Goal: Task Accomplishment & Management: Complete application form

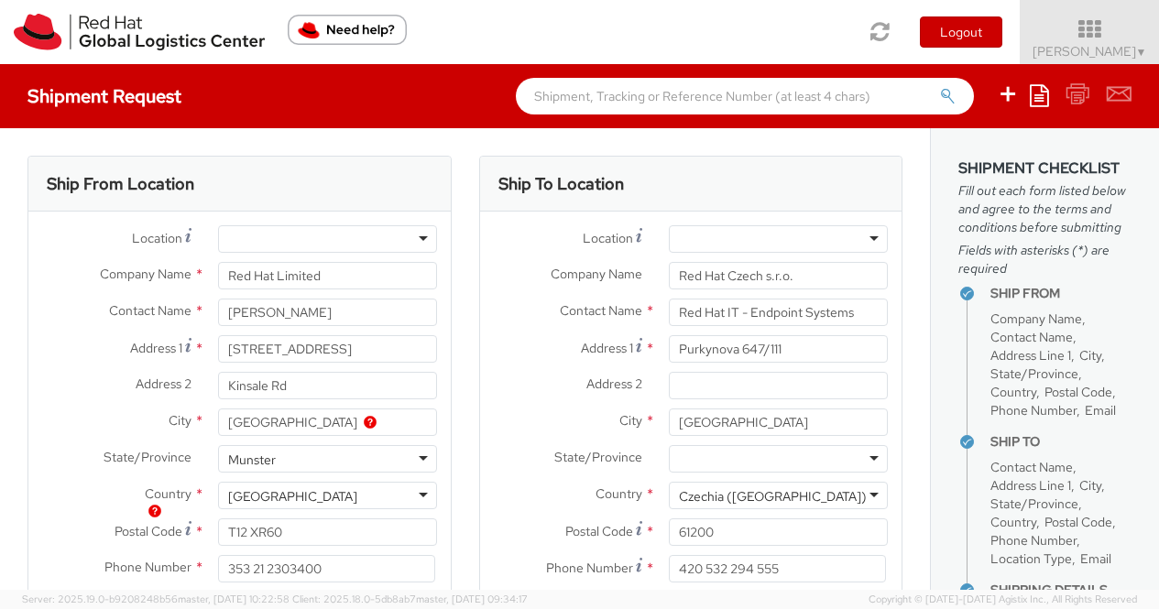
select select "LAPTOP"
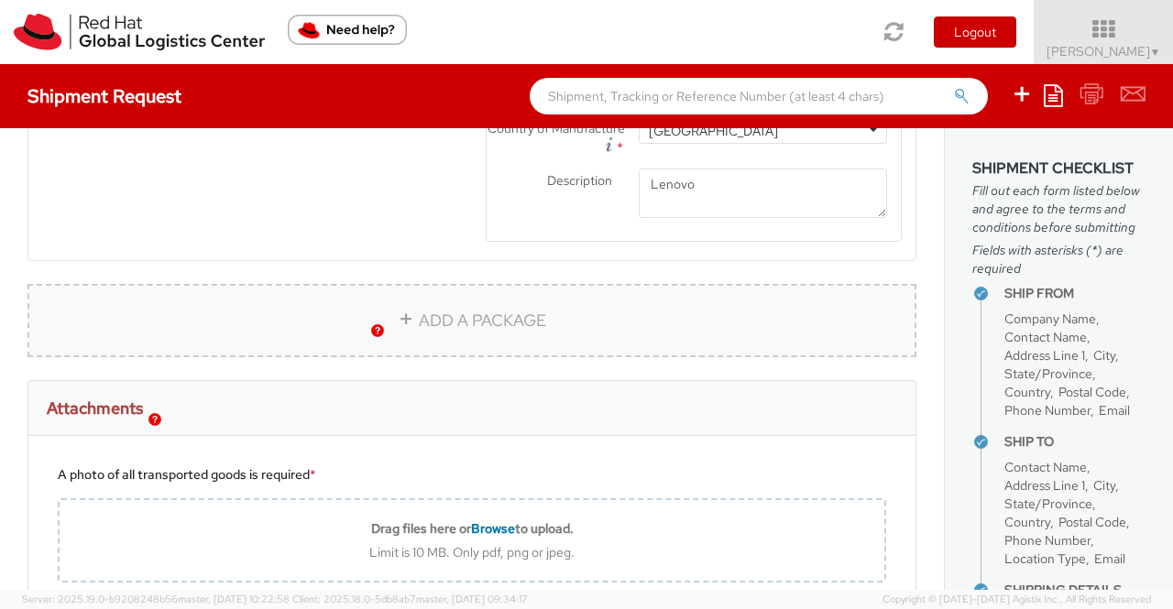
scroll to position [1194, 0]
click at [662, 218] on textarea "Lenovo" at bounding box center [763, 193] width 248 height 50
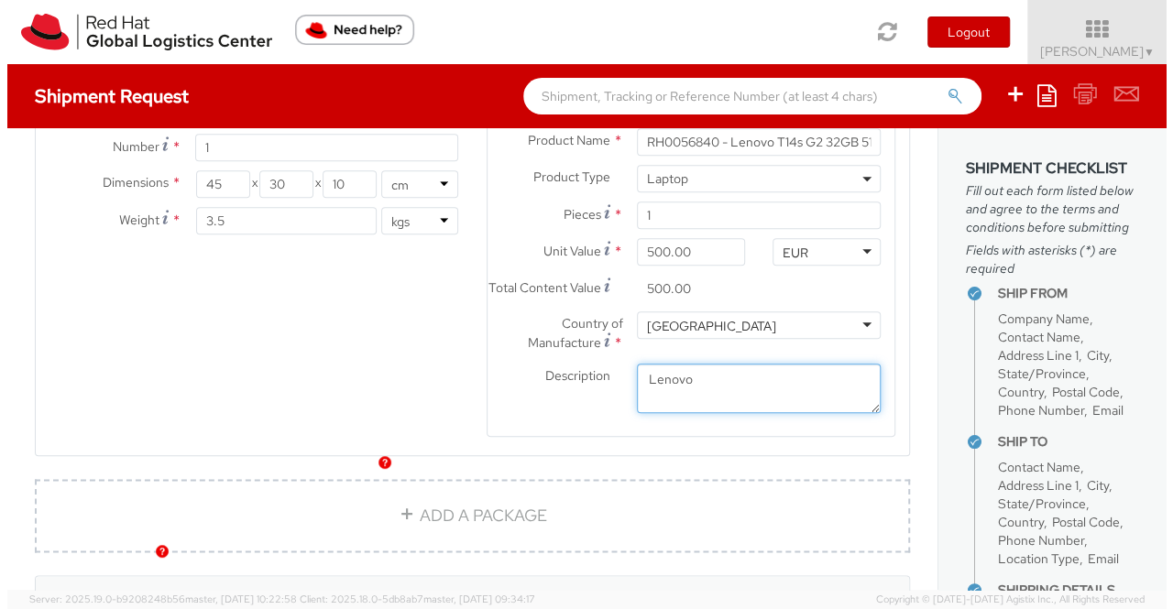
scroll to position [919, 0]
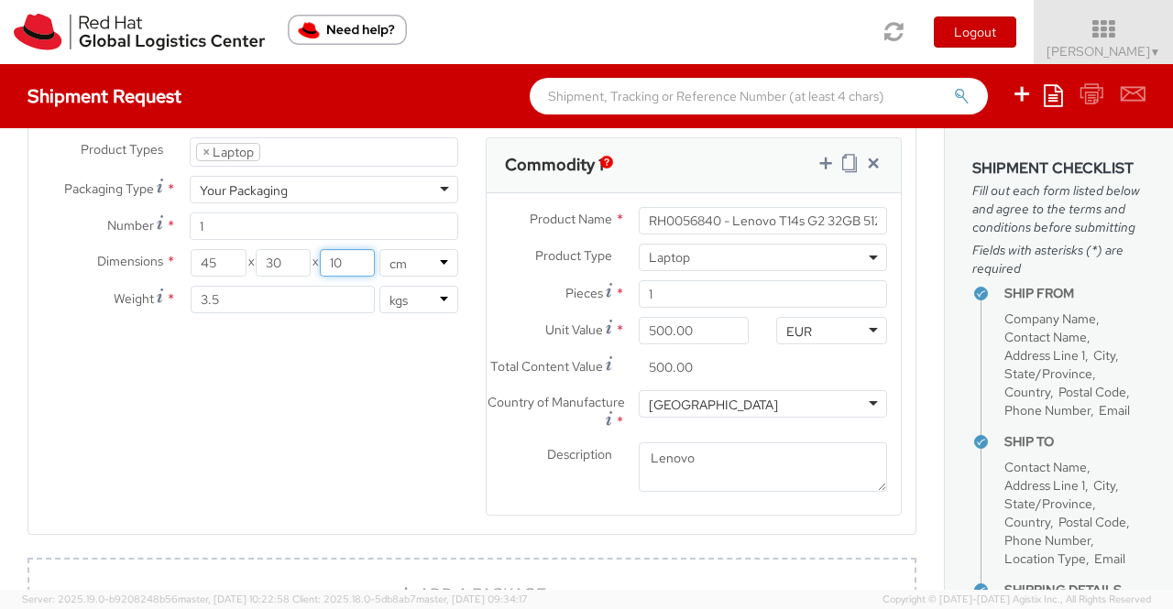
click at [341, 259] on input "10" at bounding box center [347, 262] width 55 height 27
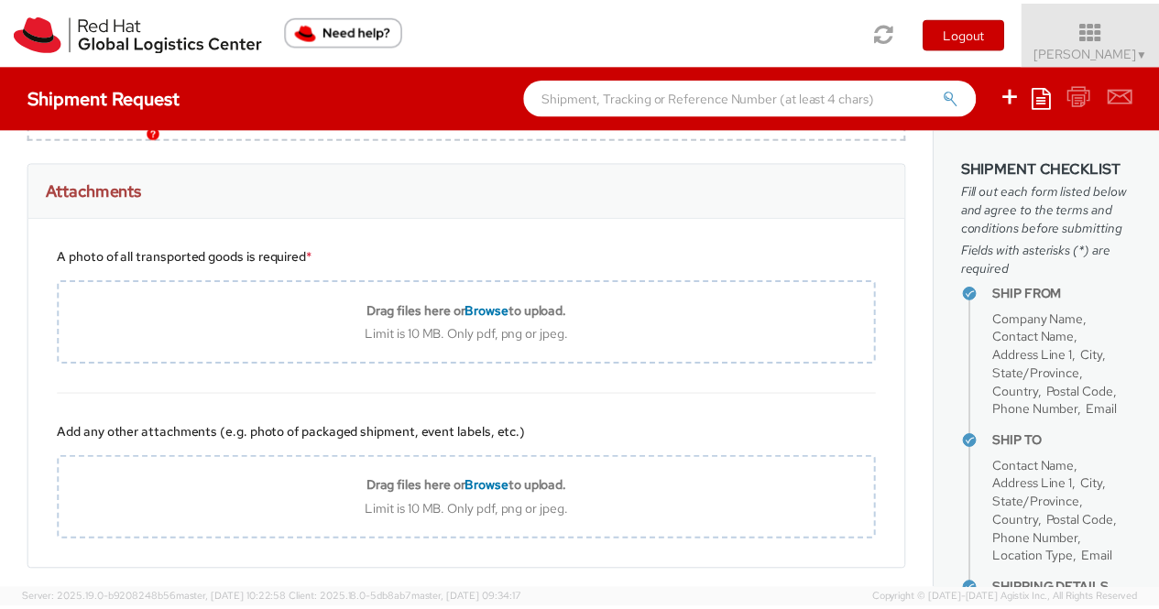
scroll to position [1500, 0]
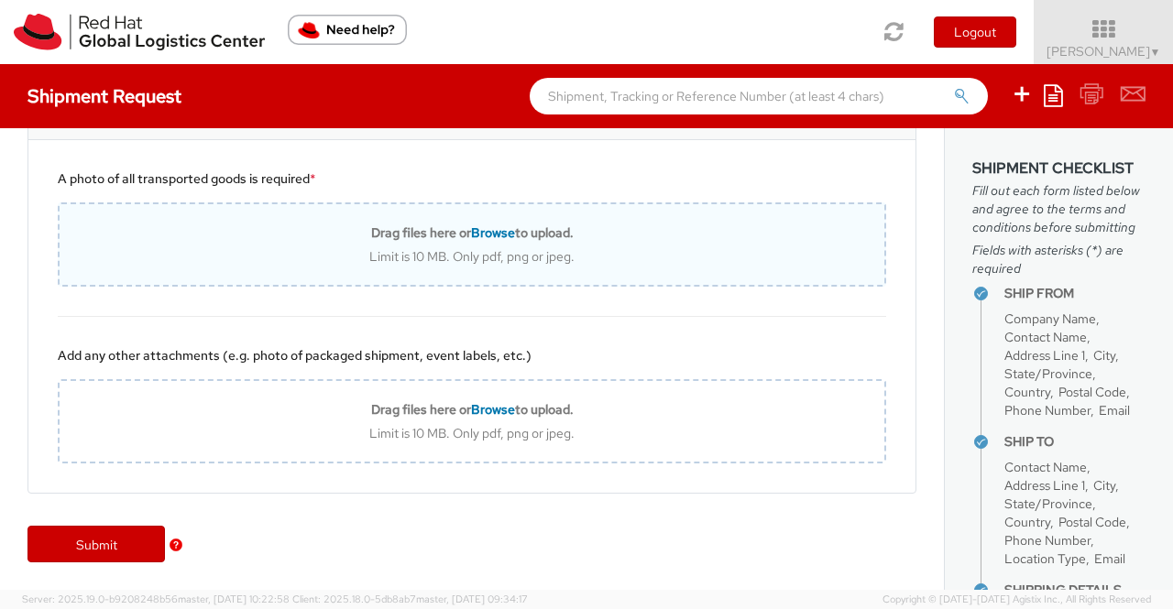
click at [491, 230] on span "Browse" at bounding box center [493, 233] width 44 height 16
type input "C:\fakepath\20250922_150403.jpg"
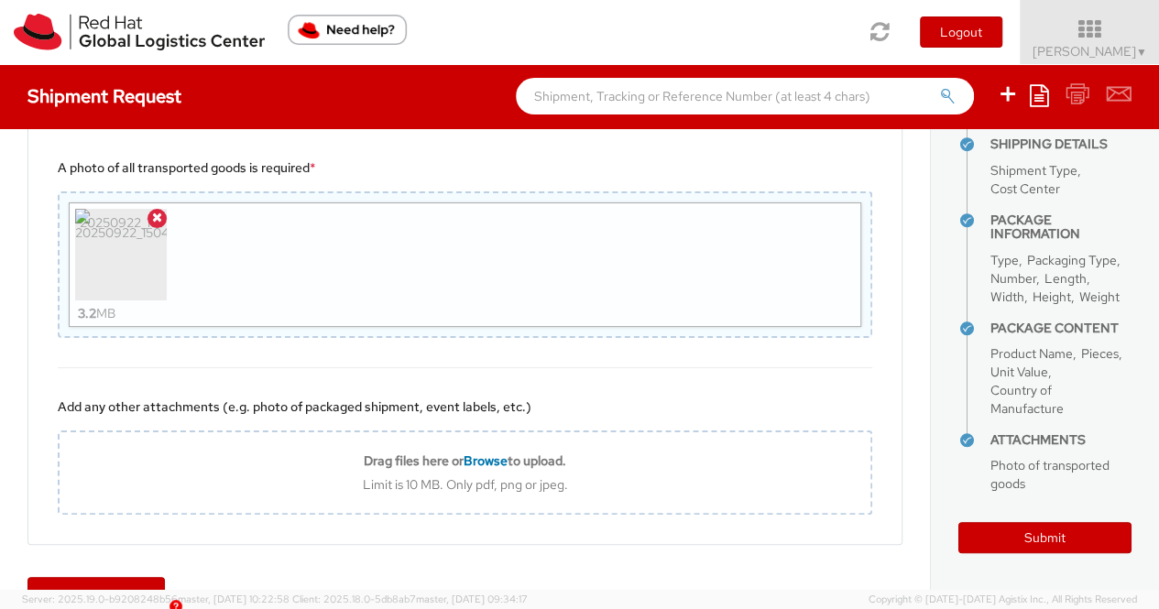
scroll to position [571, 0]
click at [1014, 534] on button "Submit" at bounding box center [1045, 537] width 173 height 31
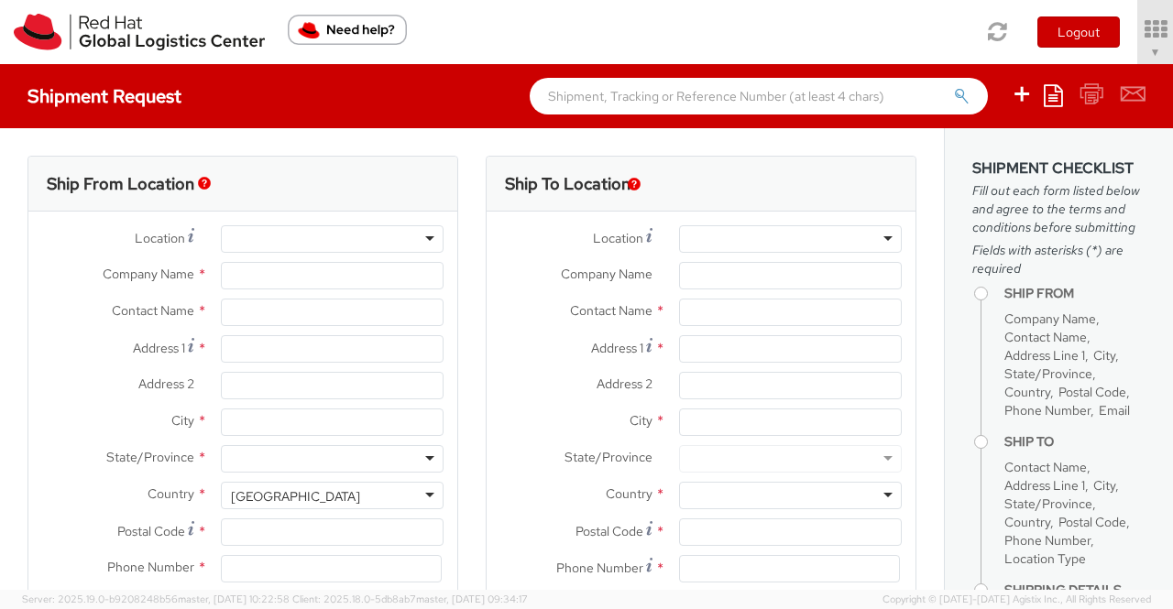
select select "762"
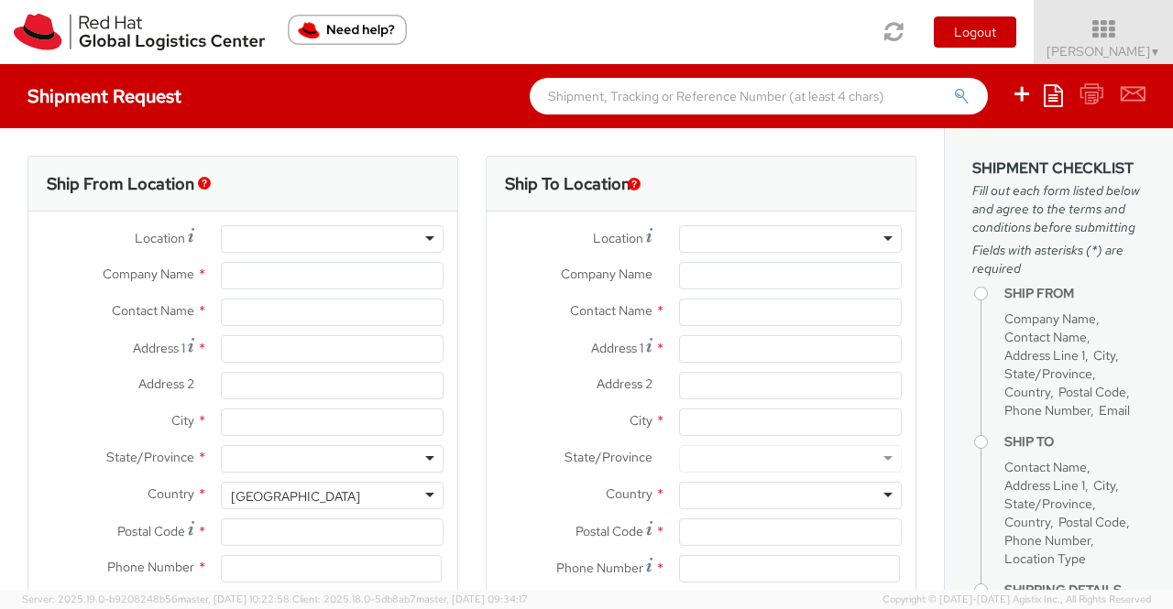
select select
type input "Red Hat Limited"
type input "[PERSON_NAME]"
type input "[STREET_ADDRESS]"
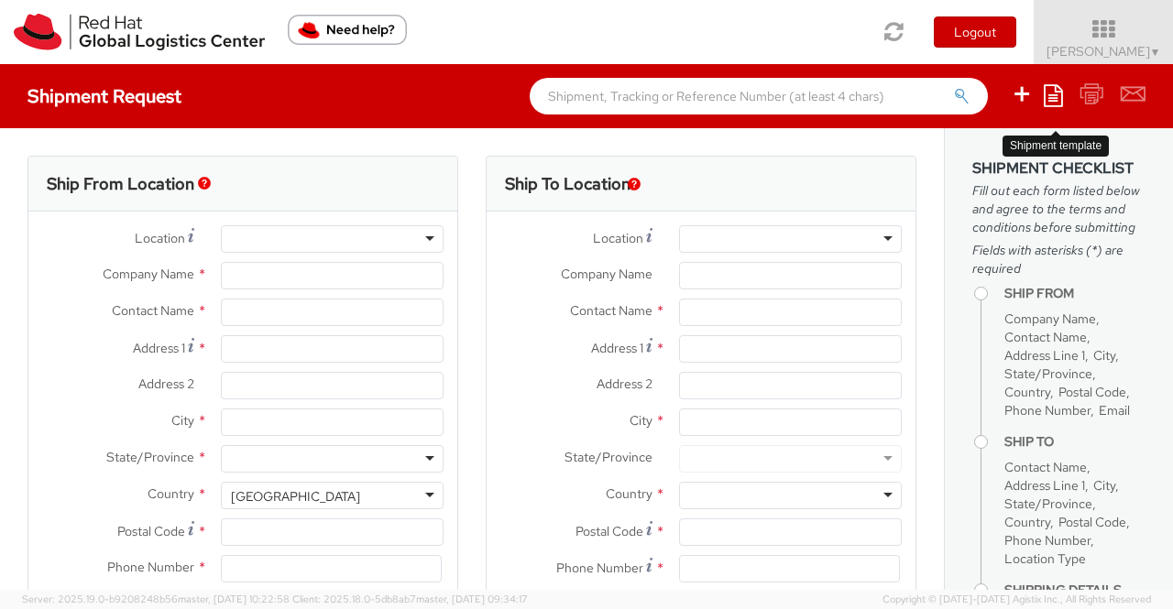
type input "Kinsale Rd"
type input "[GEOGRAPHIC_DATA]"
type input "T12 XR60"
type input "353 21 2303400"
type input "[EMAIL_ADDRESS][DOMAIN_NAME]"
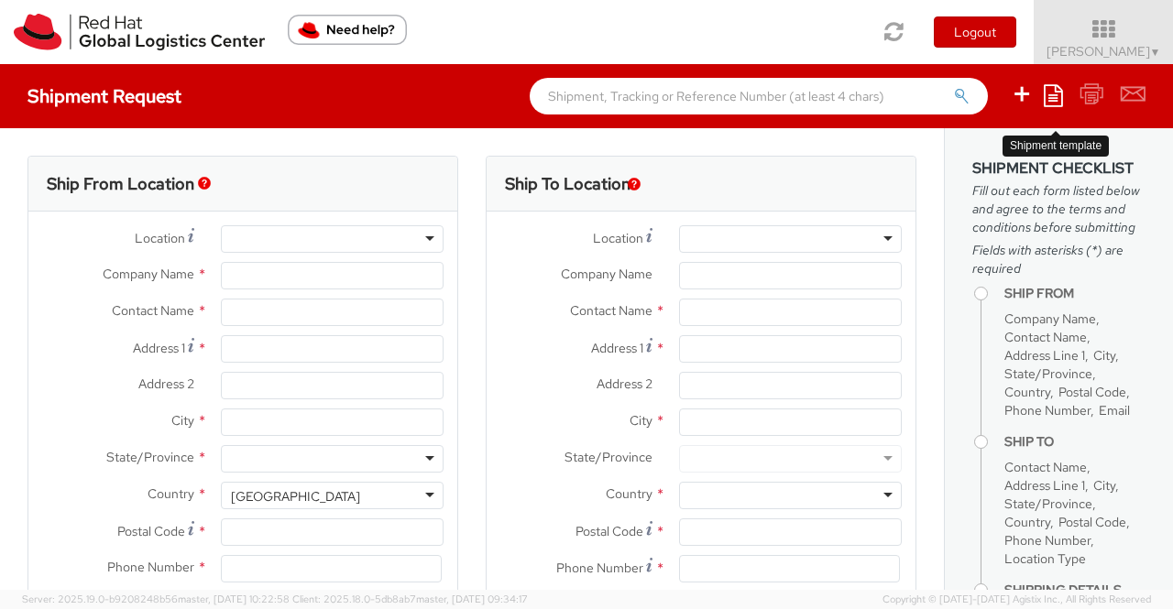
select select "CM"
select select "KGS"
